Goal: Find specific page/section: Find specific page/section

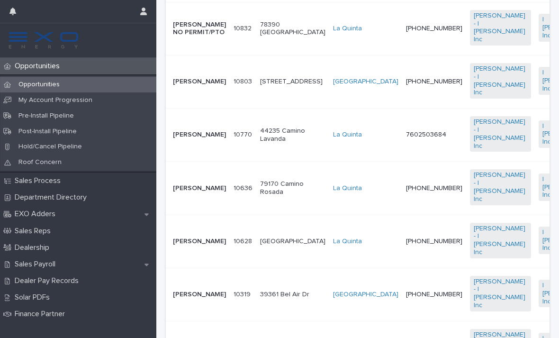
scroll to position [341, 0]
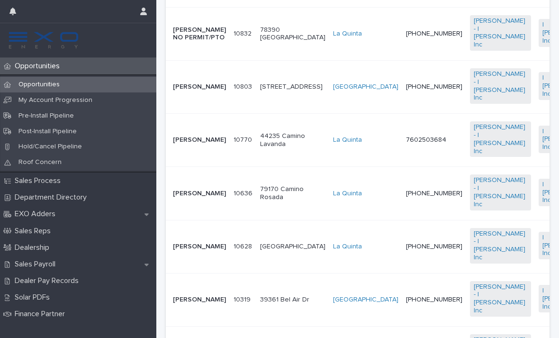
click at [260, 148] on p "44235 Camino Lavanda" at bounding box center [292, 140] width 65 height 16
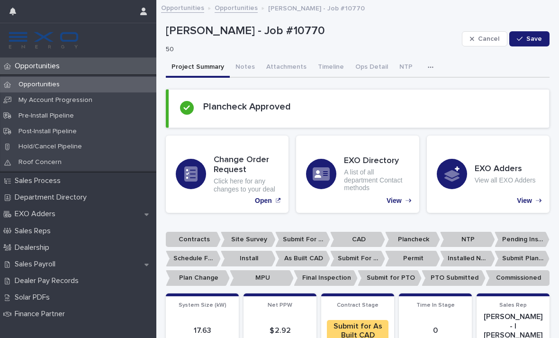
scroll to position [-1, 0]
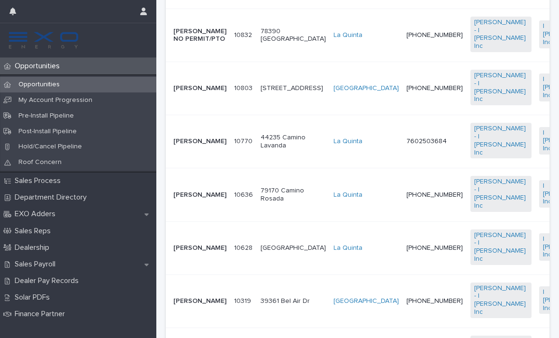
scroll to position [337, 0]
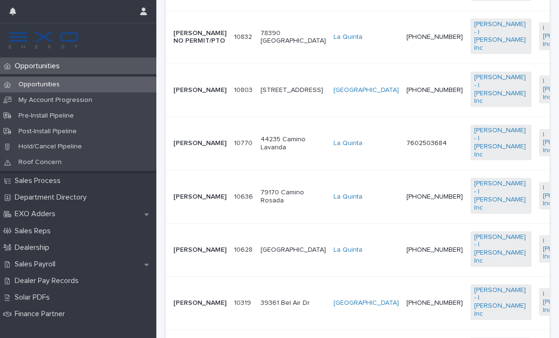
click at [403, 189] on td "[PHONE_NUMBER]" at bounding box center [435, 196] width 64 height 53
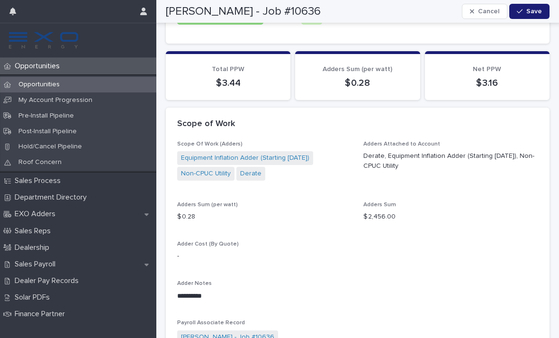
scroll to position [797, 0]
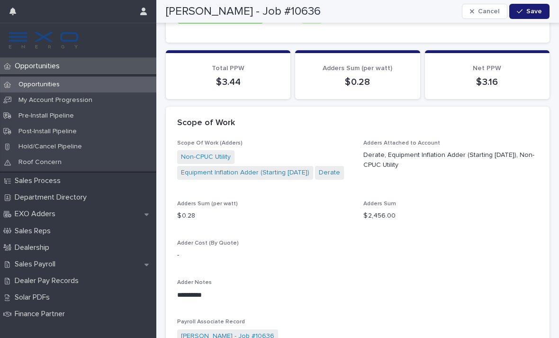
click at [323, 168] on link "Derate" at bounding box center [329, 173] width 21 height 10
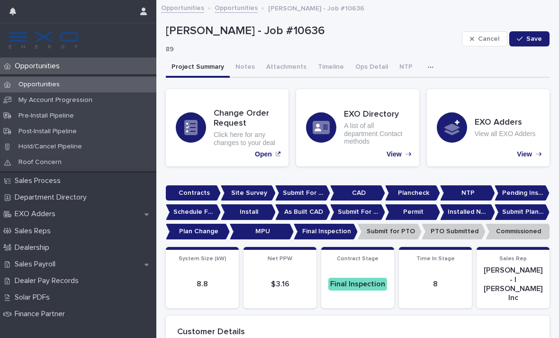
click at [49, 214] on p "EXO Adders" at bounding box center [37, 214] width 52 height 9
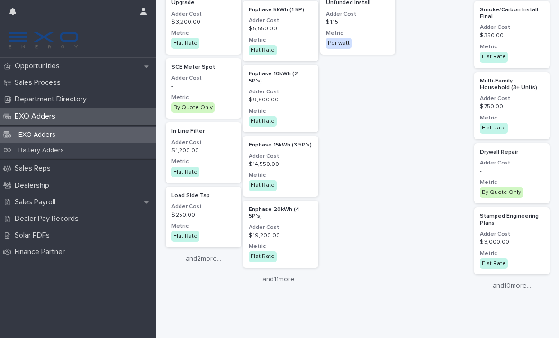
scroll to position [1163, 0]
click at [210, 255] on link "and 2 more..." at bounding box center [203, 259] width 75 height 8
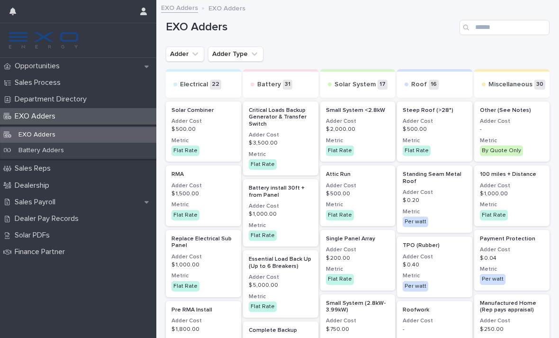
scroll to position [0, 0]
click at [501, 28] on input "Search" at bounding box center [505, 27] width 90 height 15
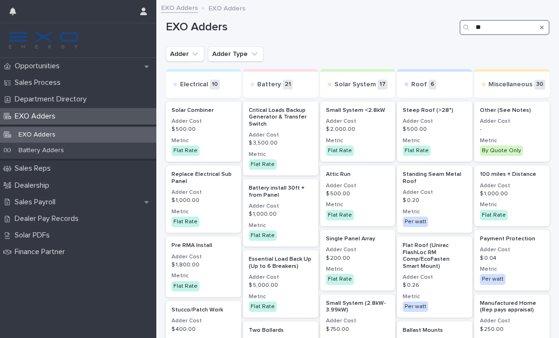
type input "***"
